Goal: Transaction & Acquisition: Register for event/course

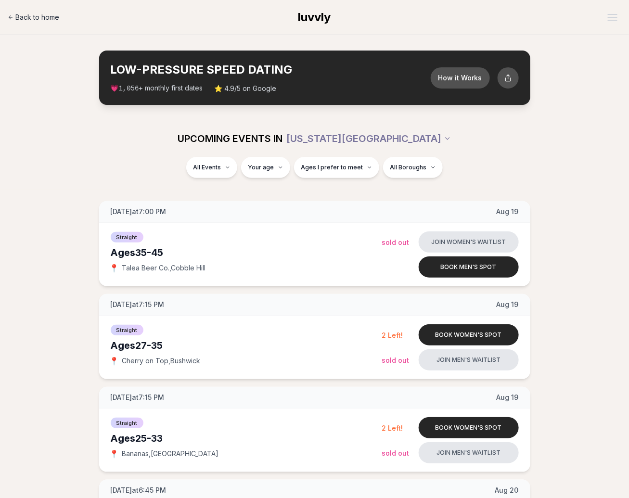
click at [41, 17] on span "Back to home" at bounding box center [37, 18] width 44 height 10
click at [560, 153] on div "UPCOMING EVENTS IN NEW YORK CITY" at bounding box center [315, 138] width 554 height 37
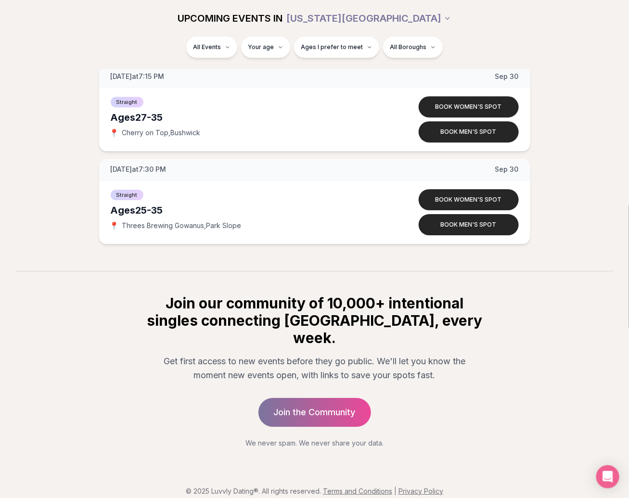
scroll to position [4686, 0]
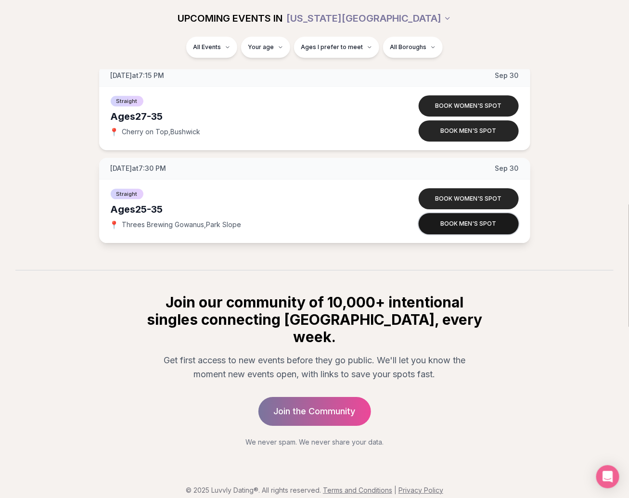
click at [479, 227] on button "Book men's spot" at bounding box center [469, 223] width 100 height 21
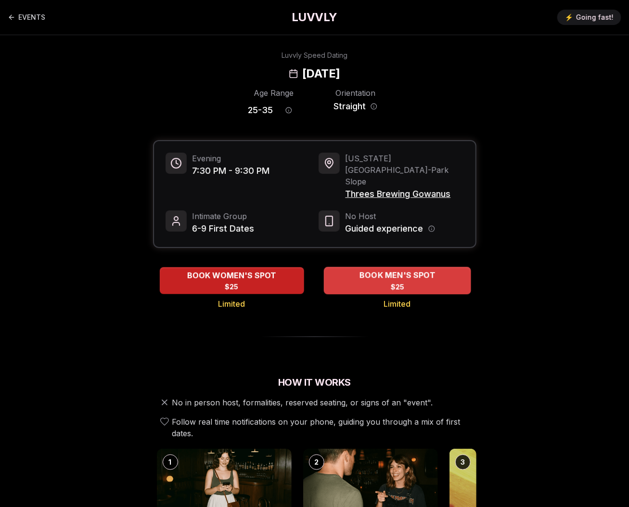
click at [384, 267] on div "BOOK MEN'S SPOT $25" at bounding box center [397, 280] width 147 height 26
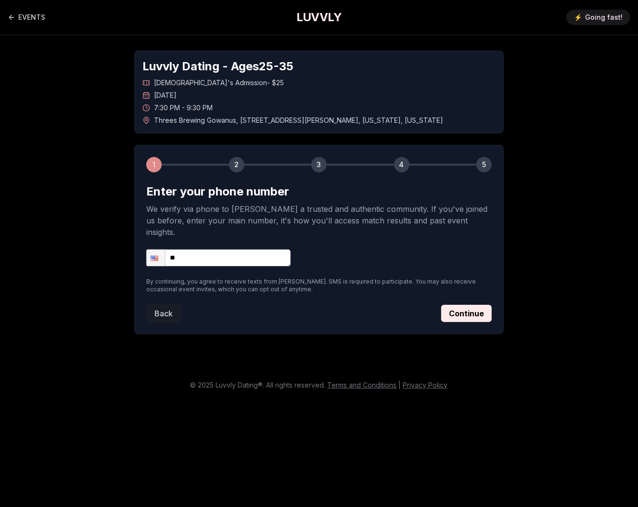
click at [214, 249] on input "**" at bounding box center [218, 257] width 144 height 17
type input "**********"
click at [472, 305] on button "Continue" at bounding box center [466, 313] width 51 height 17
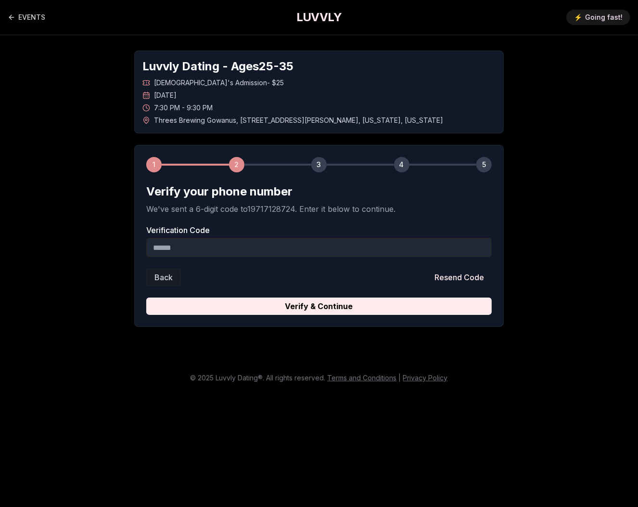
drag, startPoint x: 293, startPoint y: 230, endPoint x: 276, endPoint y: 247, distance: 23.8
click at [292, 233] on label "Verification Code" at bounding box center [318, 230] width 345 height 8
click at [292, 238] on input "Verification Code" at bounding box center [318, 247] width 345 height 19
click at [272, 249] on input "Verification Code" at bounding box center [318, 247] width 345 height 19
paste input "******"
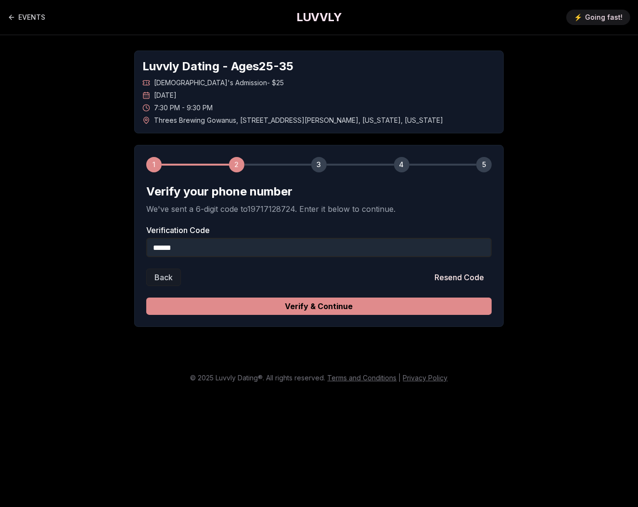
type input "******"
click at [301, 310] on button "Verify & Continue" at bounding box center [318, 305] width 345 height 17
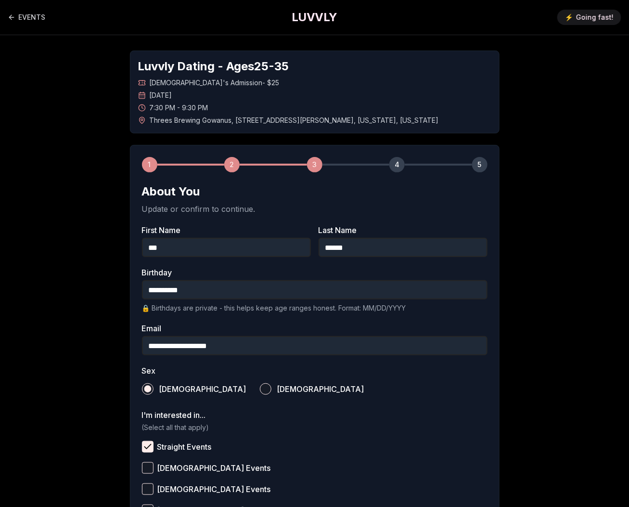
drag, startPoint x: 550, startPoint y: 186, endPoint x: 511, endPoint y: 242, distance: 68.1
click at [550, 187] on div "**********" at bounding box center [314, 356] width 629 height 642
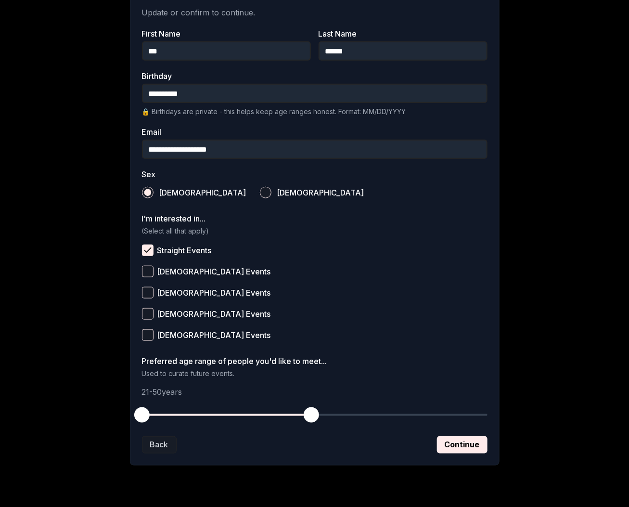
scroll to position [213, 0]
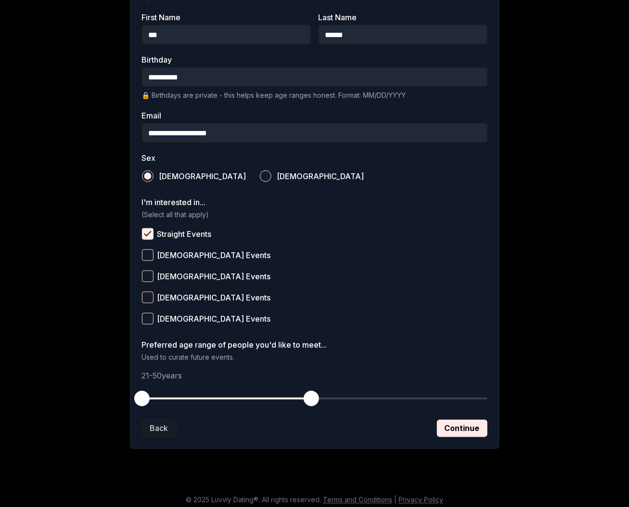
click at [158, 134] on input "**********" at bounding box center [314, 132] width 345 height 19
drag, startPoint x: 142, startPoint y: 401, endPoint x: 150, endPoint y: 399, distance: 8.3
click at [150, 399] on span "button" at bounding box center [147, 398] width 15 height 15
drag, startPoint x: 303, startPoint y: 400, endPoint x: 221, endPoint y: 401, distance: 81.8
click at [251, 401] on span "button" at bounding box center [258, 398] width 15 height 15
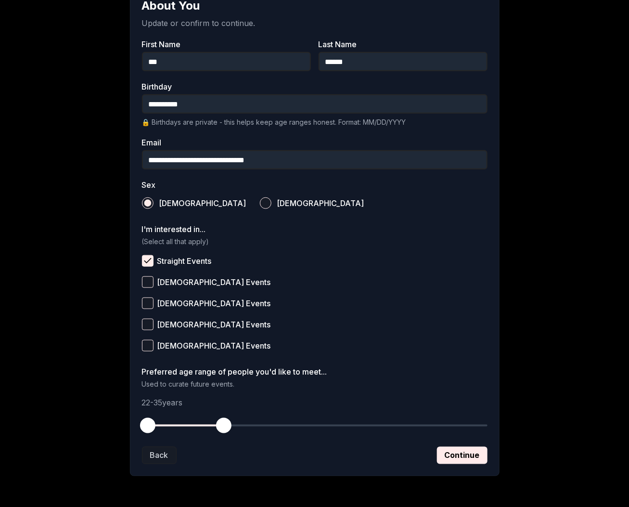
scroll to position [0, 0]
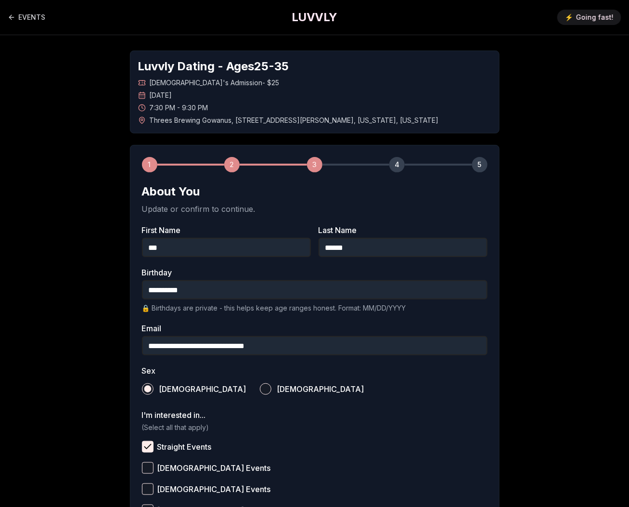
type input "**********"
click at [586, 343] on div "**********" at bounding box center [314, 356] width 629 height 642
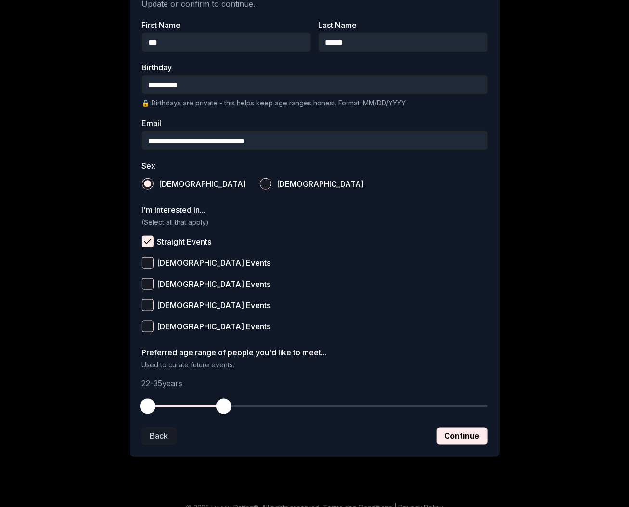
scroll to position [218, 0]
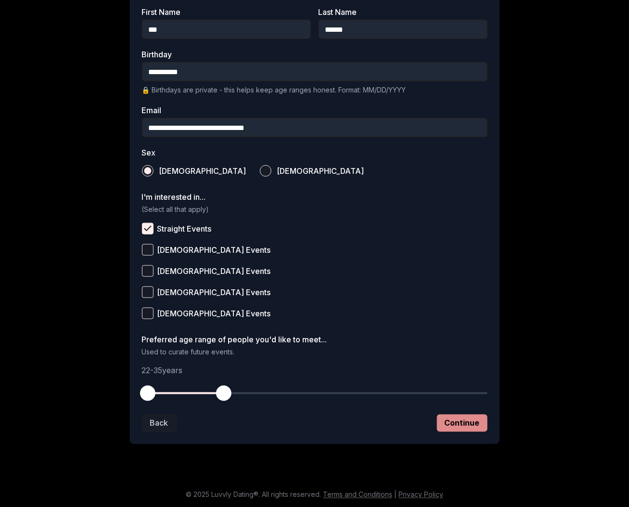
click at [467, 422] on button "Continue" at bounding box center [462, 422] width 51 height 17
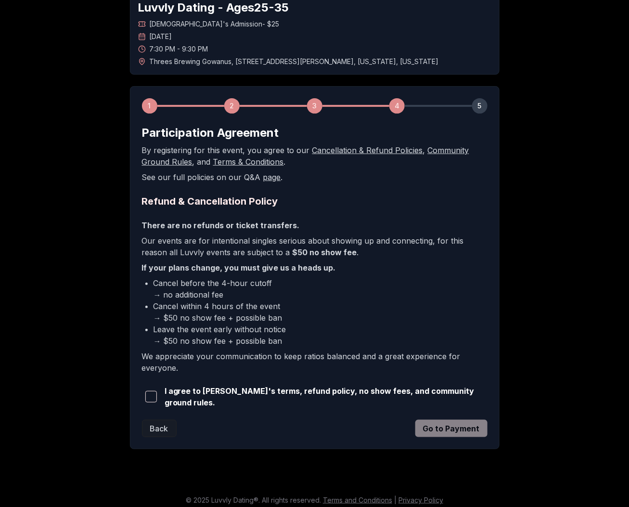
scroll to position [63, 0]
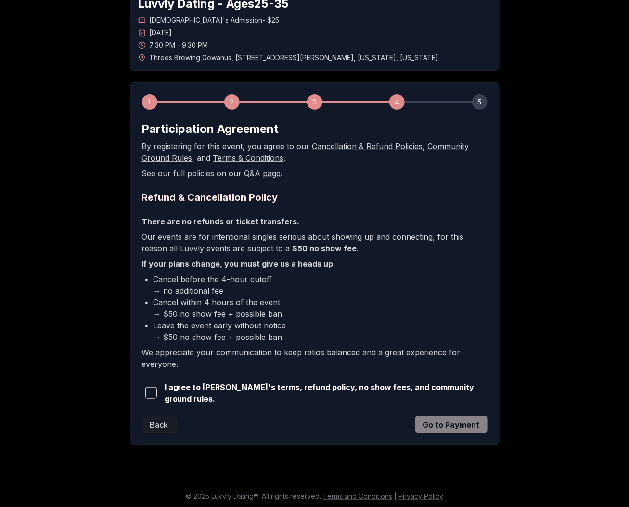
click at [151, 393] on span "button" at bounding box center [151, 393] width 12 height 12
click at [524, 278] on div "Luvvly Dating - Ages 25 - 35 Straight Men's Admission - $25 Tuesday, September …" at bounding box center [314, 217] width 629 height 488
click at [551, 166] on div "Luvvly Dating - Ages 25 - 35 Straight Men's Admission - $25 Tuesday, September …" at bounding box center [314, 217] width 629 height 488
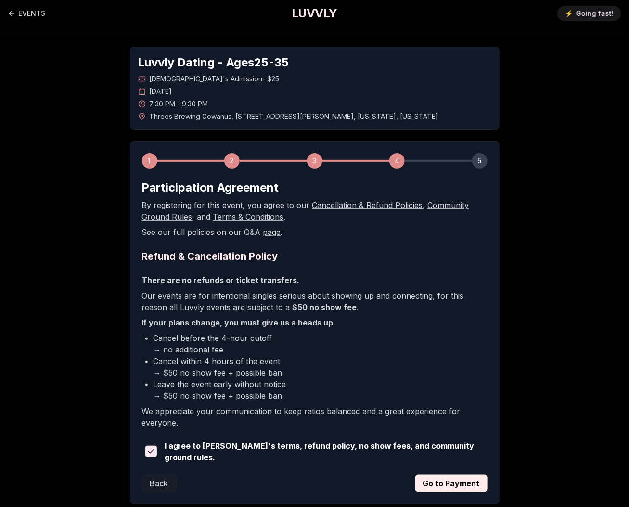
scroll to position [0, 0]
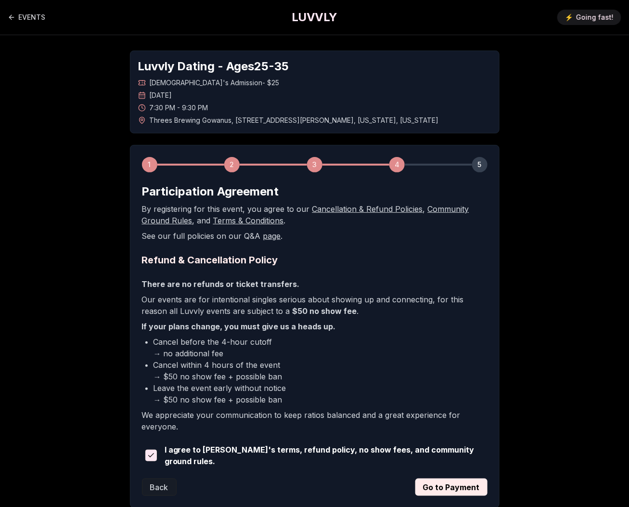
click at [319, 12] on h1 "LUVVLY" at bounding box center [314, 17] width 45 height 15
drag, startPoint x: 510, startPoint y: 242, endPoint x: 507, endPoint y: 248, distance: 6.9
click at [510, 242] on div "Luvvly Dating - Ages 25 - 35 Straight Men's Admission - $25 Tuesday, September …" at bounding box center [314, 279] width 629 height 488
click at [318, 15] on h1 "LUVVLY" at bounding box center [314, 17] width 45 height 15
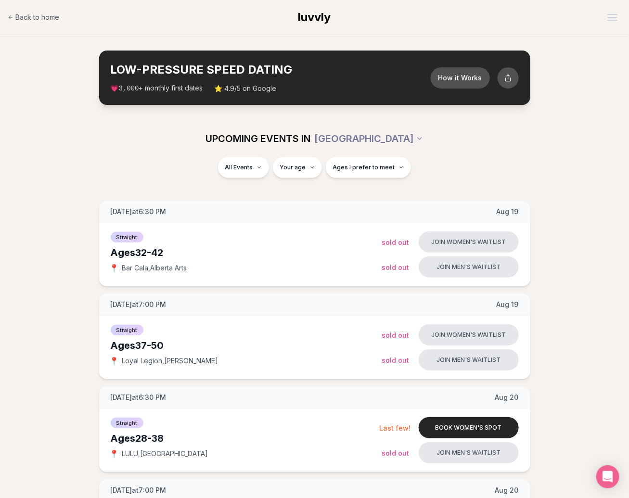
click at [570, 182] on div "All Events Your age Ages I prefer to meet" at bounding box center [314, 173] width 629 height 33
click at [567, 81] on section "LOW-PRESSURE SPEED DATING How it Works 💗 3,000 + monthly first dates ⭐ 4.9/5 on…" at bounding box center [314, 77] width 629 height 85
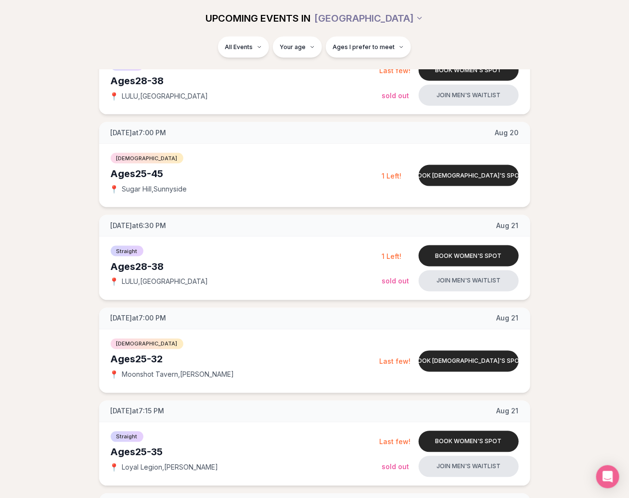
scroll to position [43, 0]
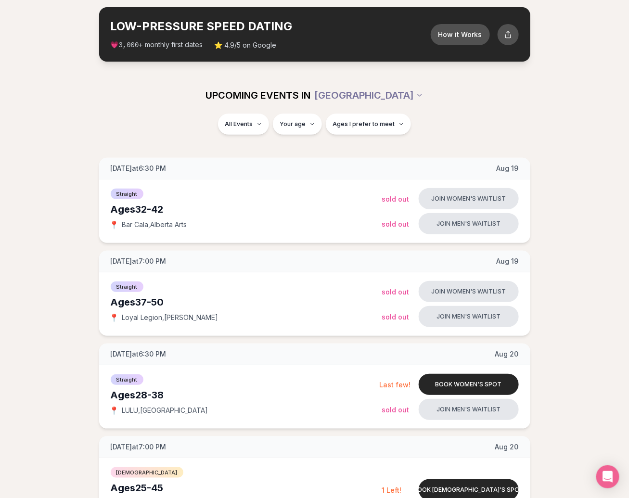
click at [558, 139] on div "All Events Your age Ages I prefer to meet" at bounding box center [314, 130] width 629 height 33
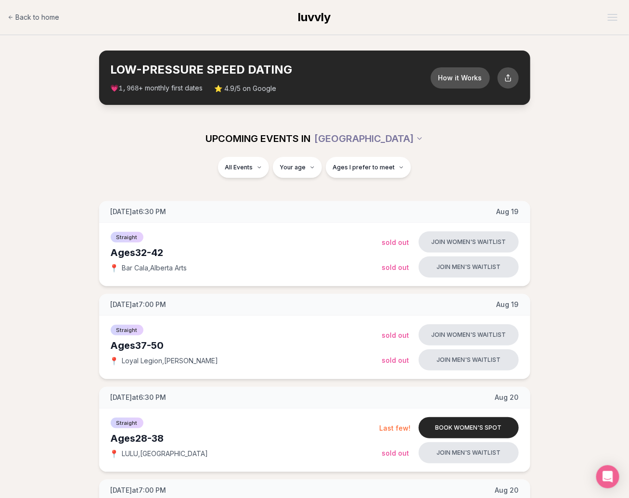
click at [545, 150] on div "UPCOMING EVENTS IN PORTLAND" at bounding box center [315, 138] width 554 height 37
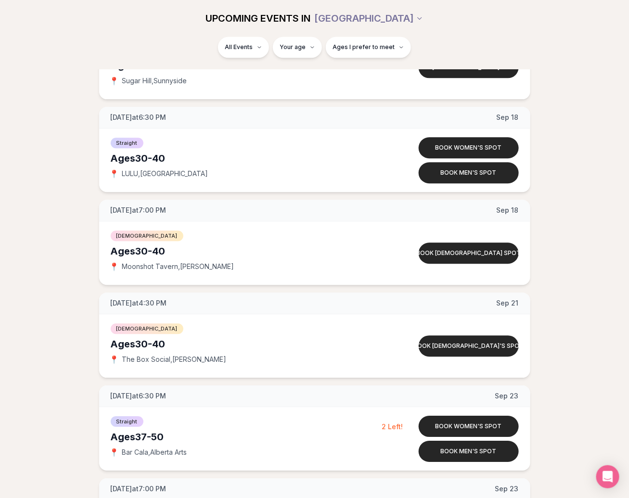
scroll to position [4407, 0]
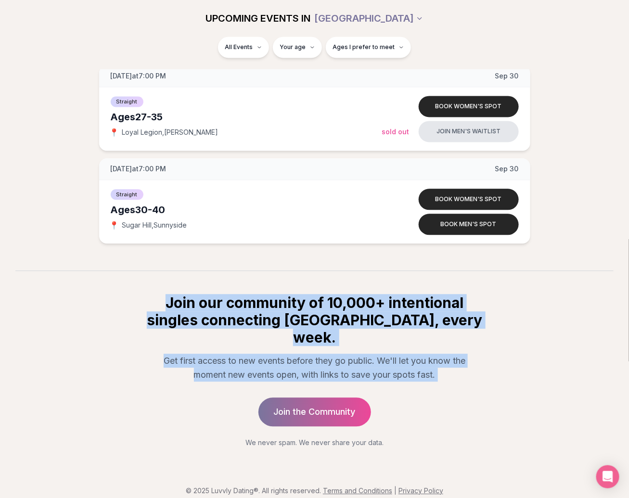
drag, startPoint x: 439, startPoint y: 366, endPoint x: 117, endPoint y: 311, distance: 326.5
click at [117, 312] on section "Join our community of 10,000+ intentional singles connecting IRL, every week. G…" at bounding box center [314, 358] width 629 height 177
click at [117, 311] on section "Join our community of 10,000+ intentional singles connecting IRL, every week. G…" at bounding box center [314, 358] width 629 height 177
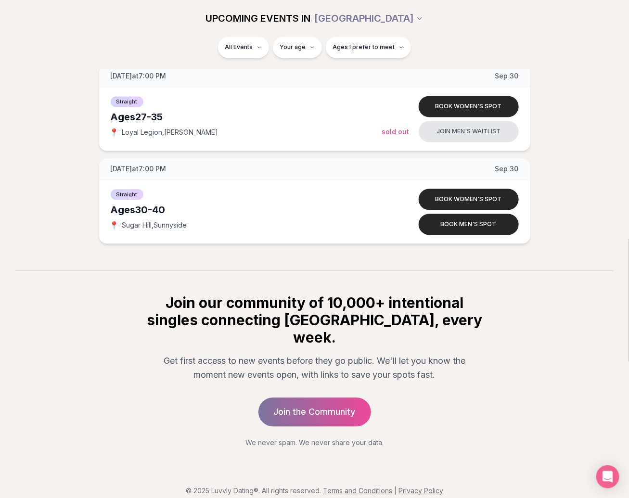
drag, startPoint x: 150, startPoint y: 299, endPoint x: 229, endPoint y: 304, distance: 79.1
click at [196, 302] on div "Join our community of 10,000+ intentional singles connecting IRL, every week. G…" at bounding box center [314, 370] width 369 height 153
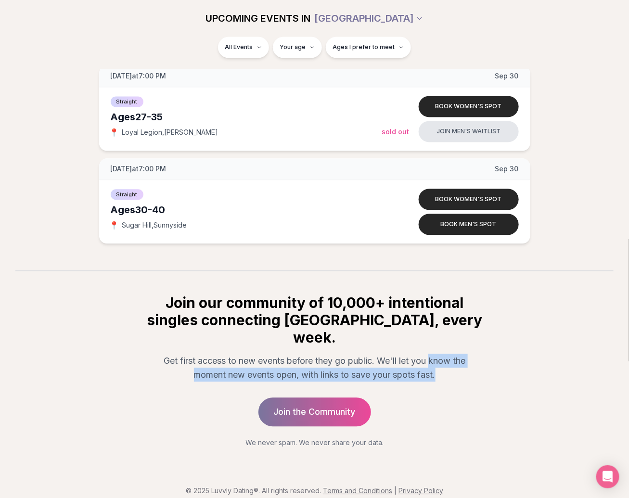
click at [530, 363] on section "Join our community of 10,000+ intentional singles connecting IRL, every week. G…" at bounding box center [314, 358] width 629 height 177
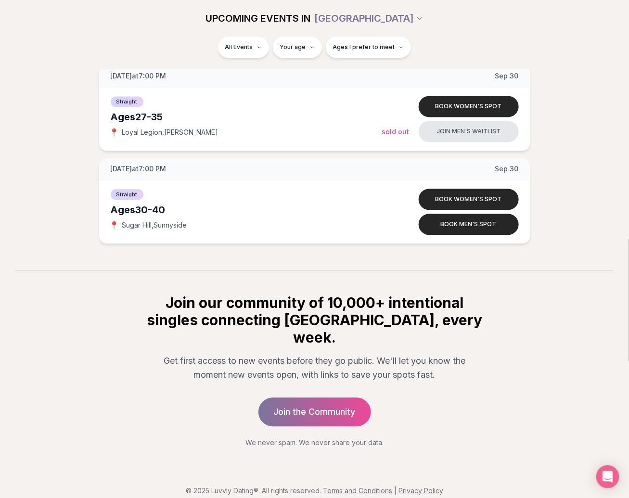
drag, startPoint x: 530, startPoint y: 363, endPoint x: 511, endPoint y: 367, distance: 18.6
click at [529, 364] on section "Join our community of 10,000+ intentional singles connecting IRL, every week. G…" at bounding box center [314, 358] width 629 height 177
click at [483, 366] on div "Join our community of 10,000+ intentional singles connecting IRL, every week. G…" at bounding box center [314, 370] width 369 height 153
click at [113, 291] on section "Join our community of 10,000+ intentional singles connecting IRL, every week. G…" at bounding box center [314, 358] width 629 height 177
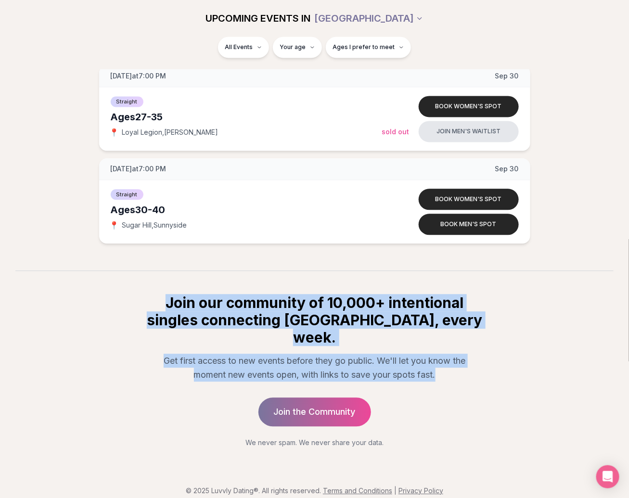
drag, startPoint x: 172, startPoint y: 301, endPoint x: 485, endPoint y: 364, distance: 319.5
click at [485, 364] on div "Join our community of 10,000+ intentional singles connecting IRL, every week. G…" at bounding box center [314, 370] width 369 height 153
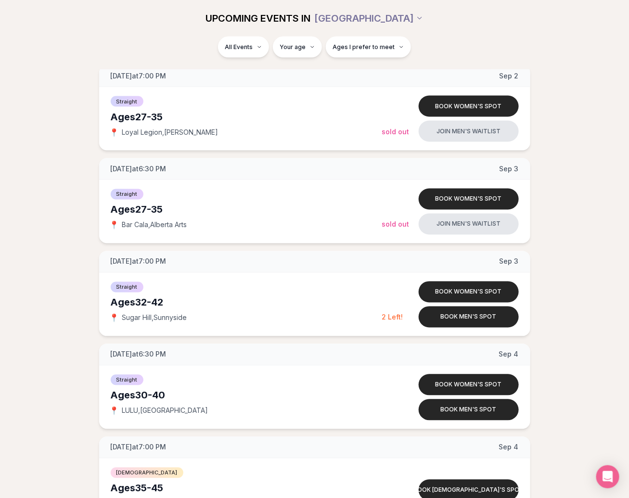
scroll to position [0, 0]
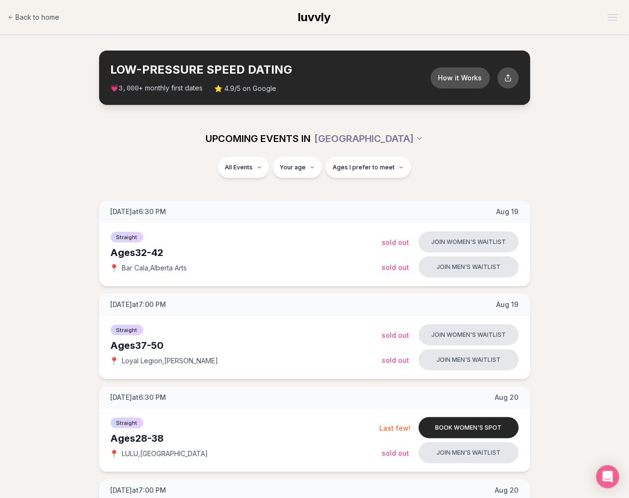
click at [560, 139] on div "UPCOMING EVENTS IN PORTLAND" at bounding box center [314, 138] width 539 height 21
click at [535, 129] on div "UPCOMING EVENTS IN PORTLAND" at bounding box center [314, 138] width 539 height 21
click at [50, 90] on section "LOW-PRESSURE SPEED DATING How it Works 💗 3,000 + monthly first dates ⭐ 4.9/5 on…" at bounding box center [314, 77] width 629 height 85
